Goal: Task Accomplishment & Management: Complete application form

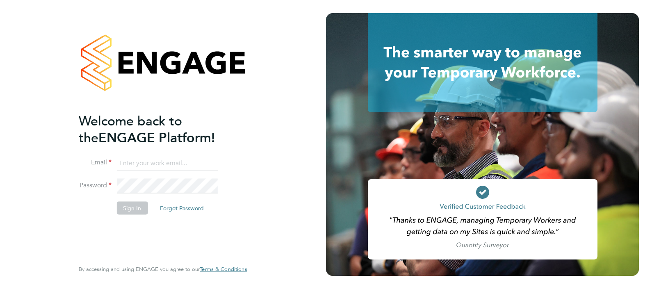
click at [173, 167] on input at bounding box center [167, 163] width 101 height 15
type input "charlottefisherv@gmail.com"
drag, startPoint x: 212, startPoint y: 164, endPoint x: 85, endPoint y: 154, distance: 127.6
click at [85, 154] on ng-template "Welcome back to the ENGAGE Platform! Email charlottefisherv@gmail.com Password …" at bounding box center [159, 167] width 160 height 111
type input "patrickww93@hotmail.com"
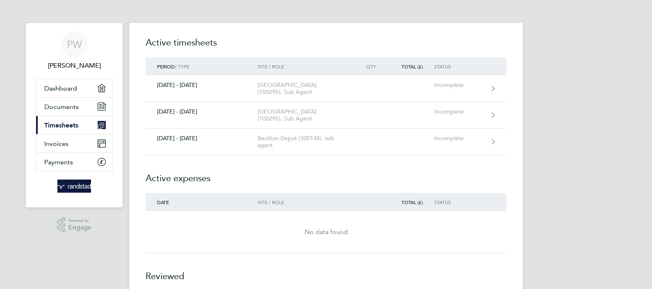
drag, startPoint x: 82, startPoint y: 244, endPoint x: 117, endPoint y: 217, distance: 44.0
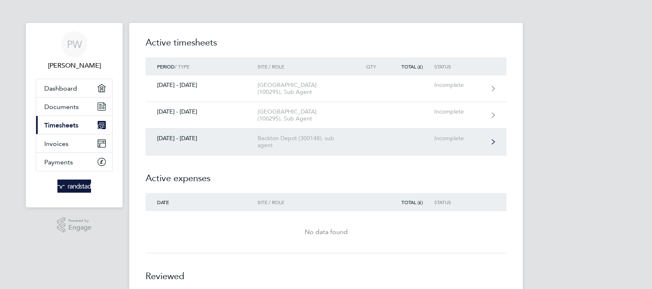
click at [333, 141] on div "Beckton Depot (300148), sub agent" at bounding box center [305, 142] width 94 height 14
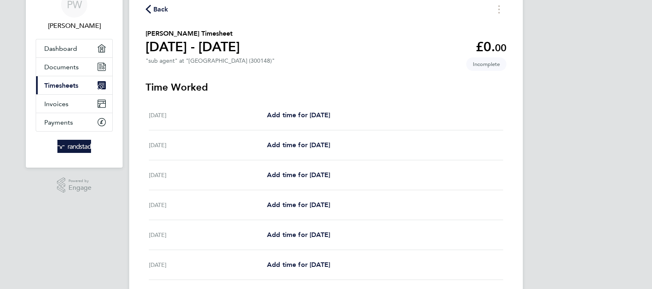
scroll to position [102, 0]
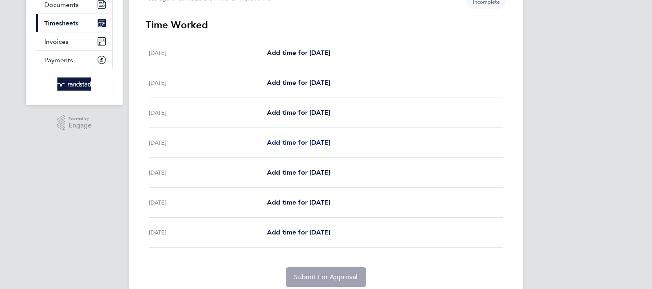
click at [323, 141] on span "Add time for [DATE]" at bounding box center [298, 143] width 63 height 8
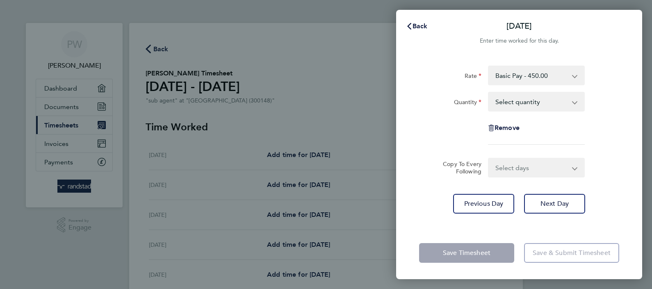
click at [522, 111] on div "Select quantity 0.5 1" at bounding box center [536, 102] width 97 height 20
click at [523, 107] on select "Select quantity 0.5 1" at bounding box center [531, 102] width 85 height 18
select select "1"
click at [489, 93] on select "Select quantity 0.5 1" at bounding box center [531, 102] width 85 height 18
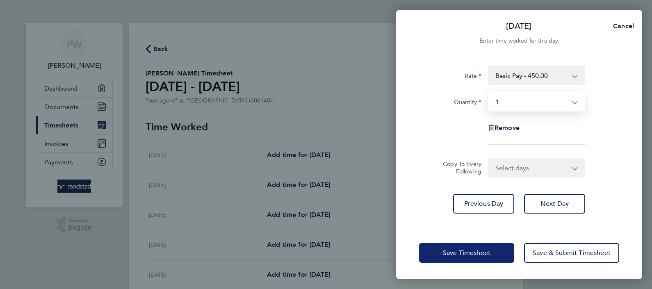
click at [462, 255] on span "Save Timesheet" at bounding box center [467, 253] width 48 height 8
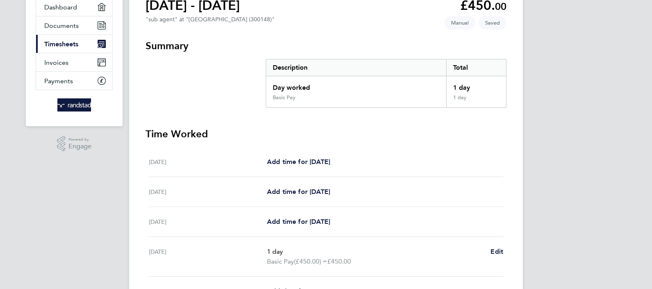
scroll to position [154, 0]
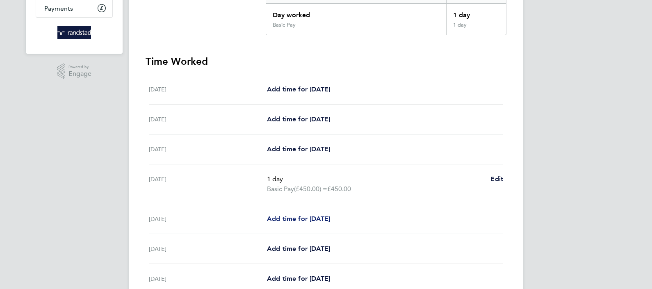
click at [318, 219] on span "Add time for [DATE]" at bounding box center [298, 219] width 63 height 8
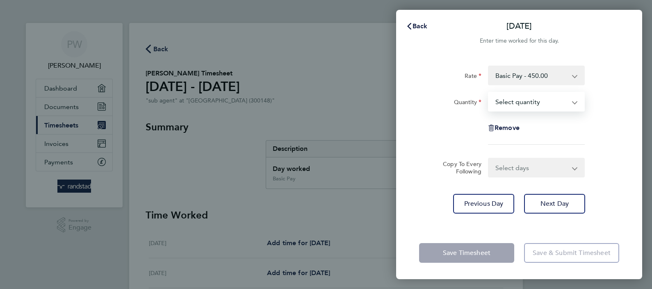
drag, startPoint x: 562, startPoint y: 101, endPoint x: 556, endPoint y: 111, distance: 11.3
click at [562, 101] on select "Select quantity 0.5 1" at bounding box center [531, 102] width 85 height 18
select select "1"
click at [489, 93] on select "Select quantity 0.5 1" at bounding box center [531, 102] width 85 height 18
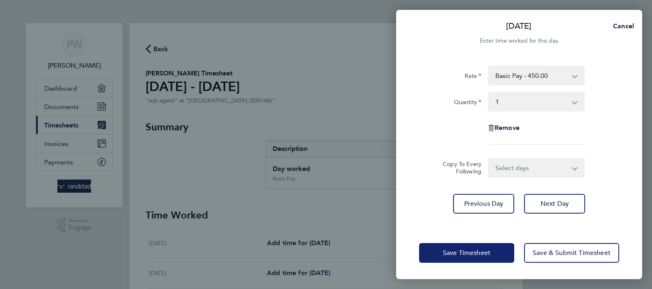
click at [479, 253] on span "Save Timesheet" at bounding box center [467, 253] width 48 height 8
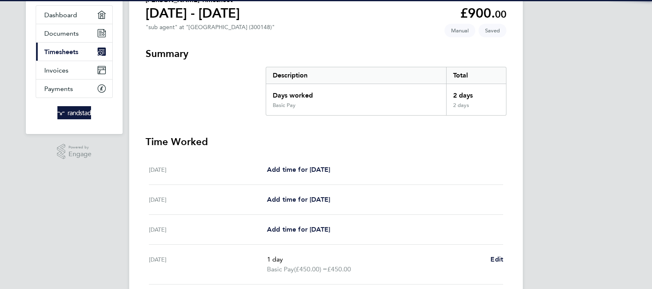
scroll to position [205, 0]
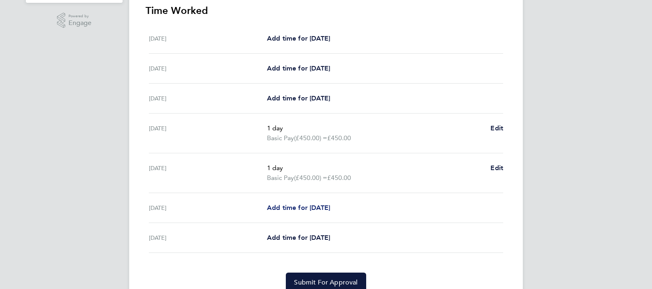
click at [320, 207] on span "Add time for [DATE]" at bounding box center [298, 208] width 63 height 8
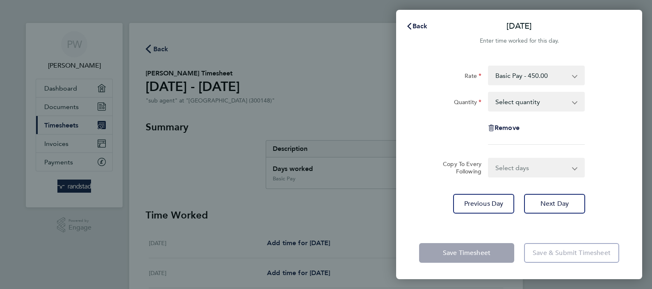
drag, startPoint x: 530, startPoint y: 103, endPoint x: 530, endPoint y: 110, distance: 7.8
click at [530, 103] on select "Select quantity 0.5 1" at bounding box center [531, 102] width 85 height 18
select select "1"
click at [489, 93] on select "Select quantity 0.5 1" at bounding box center [531, 102] width 85 height 18
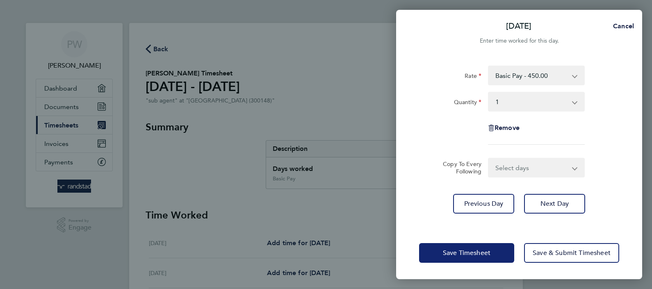
click at [460, 257] on button "Save Timesheet" at bounding box center [466, 253] width 95 height 20
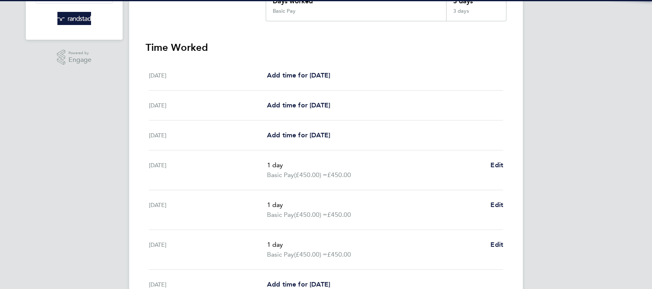
scroll to position [250, 0]
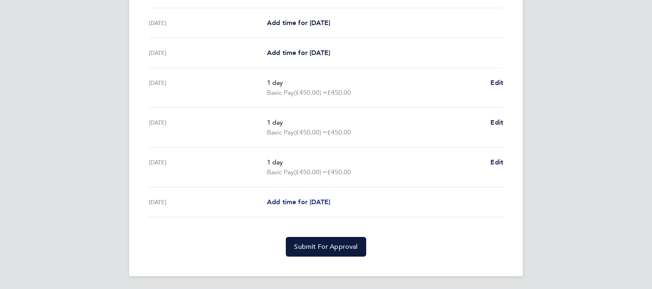
click at [317, 200] on span "Add time for [DATE]" at bounding box center [298, 202] width 63 height 8
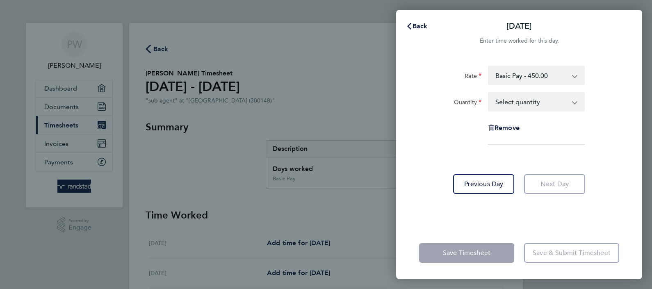
drag, startPoint x: 524, startPoint y: 103, endPoint x: 525, endPoint y: 109, distance: 6.2
click at [524, 103] on select "Select quantity 0.5 1" at bounding box center [531, 102] width 85 height 18
select select "1"
click at [489, 93] on select "Select quantity 0.5 1" at bounding box center [531, 102] width 85 height 18
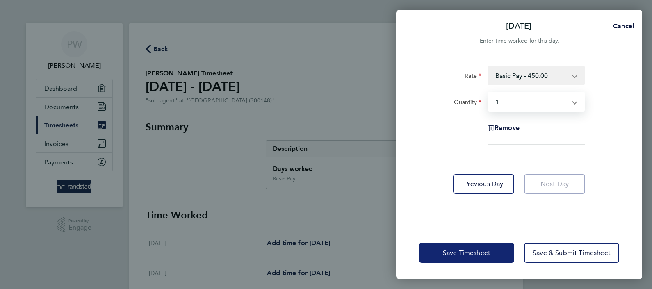
click at [471, 247] on button "Save Timesheet" at bounding box center [466, 253] width 95 height 20
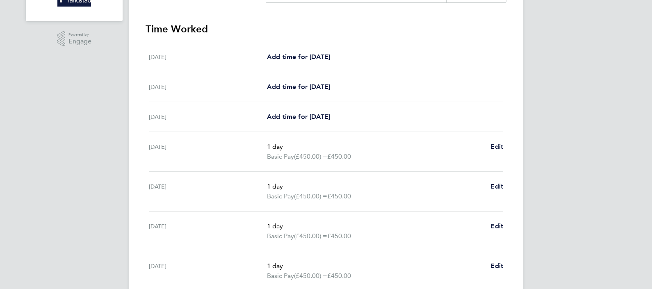
scroll to position [260, 0]
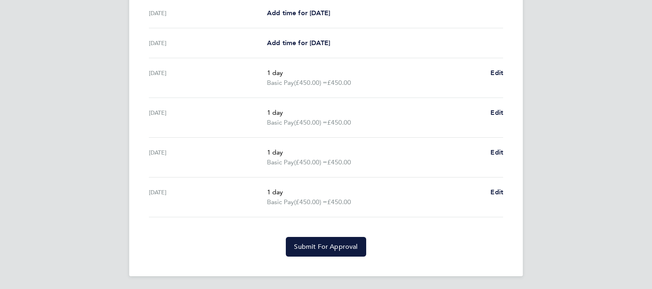
click at [60, 145] on div "PW [PERSON_NAME] Applications: Dashboard Documents Current page: Timesheets Inv…" at bounding box center [326, 15] width 652 height 550
click at [350, 250] on span "Submit For Approval" at bounding box center [326, 247] width 64 height 8
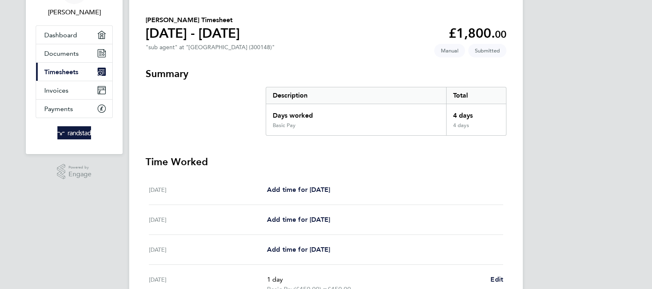
scroll to position [0, 0]
